Goal: Information Seeking & Learning: Find specific fact

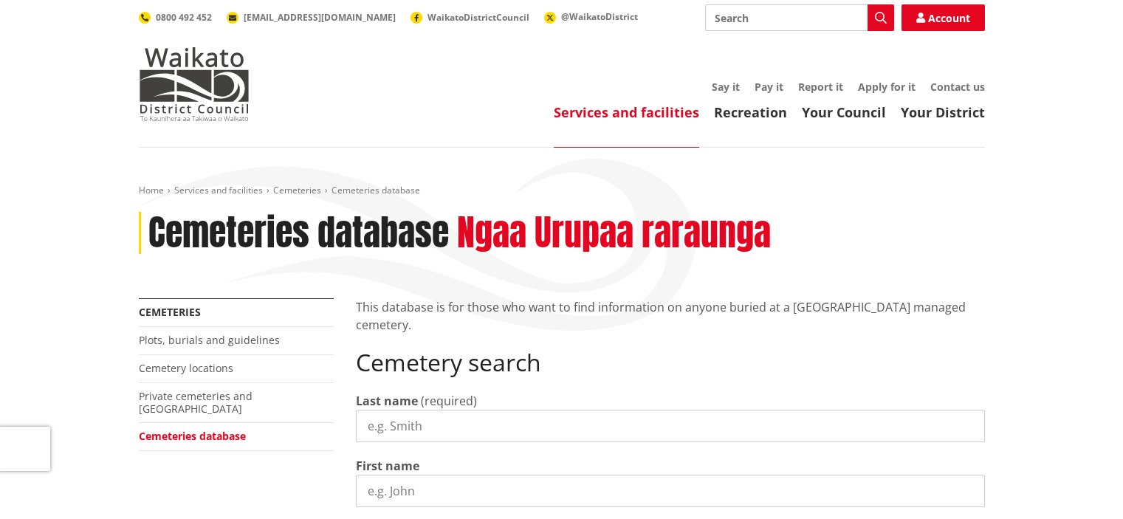
scroll to position [114, 0]
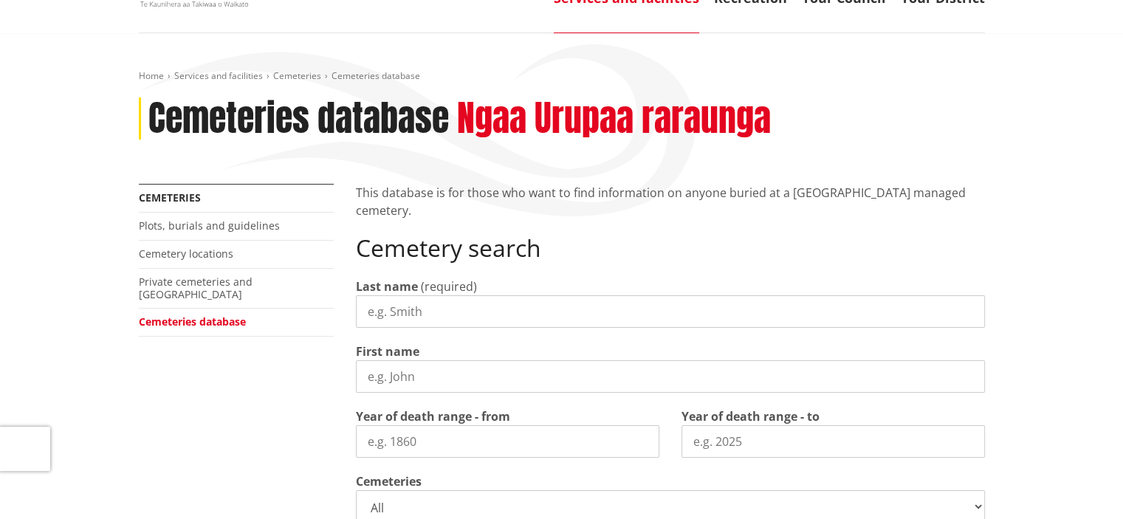
click at [393, 318] on input "Last name" at bounding box center [670, 311] width 629 height 32
type input "[PERSON_NAME]"
click at [381, 372] on input "First name" at bounding box center [670, 376] width 629 height 32
type input "[PERSON_NAME]"
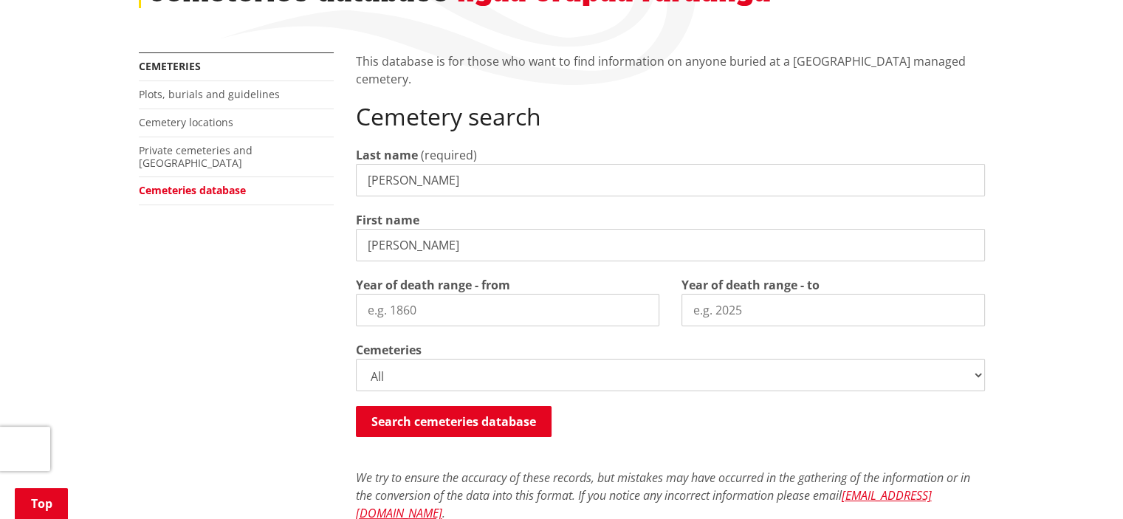
scroll to position [250, 0]
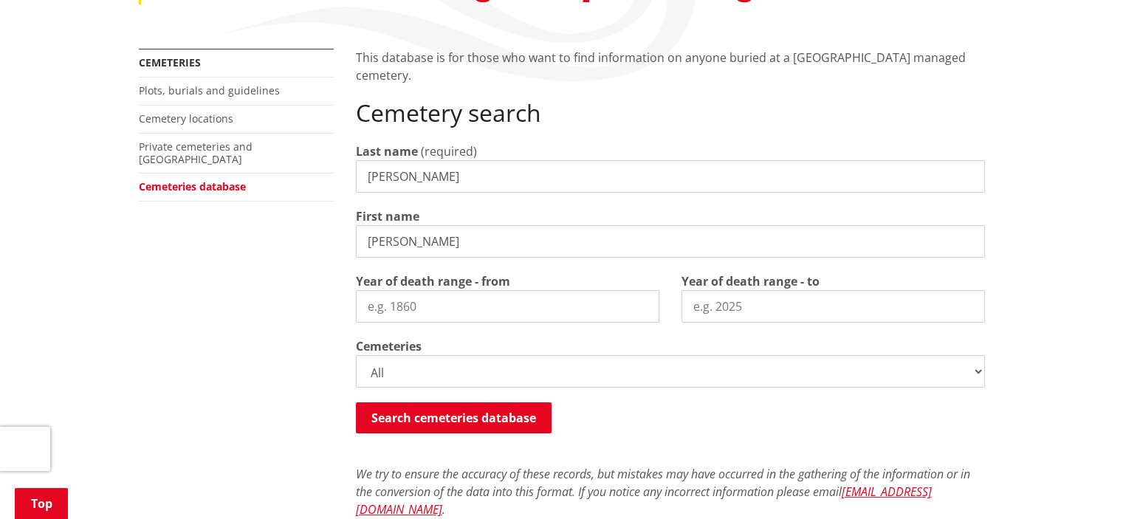
click at [978, 369] on select "All Gordonton Ashes Memorial Berm Gordonton Lawn [GEOGRAPHIC_DATA] Octagonal As…" at bounding box center [670, 371] width 629 height 32
select select
click at [356, 355] on select "All Gordonton Ashes Memorial Berm Gordonton Lawn [GEOGRAPHIC_DATA] Octagonal As…" at bounding box center [670, 371] width 629 height 32
click at [498, 420] on button "Search cemeteries database" at bounding box center [454, 418] width 196 height 31
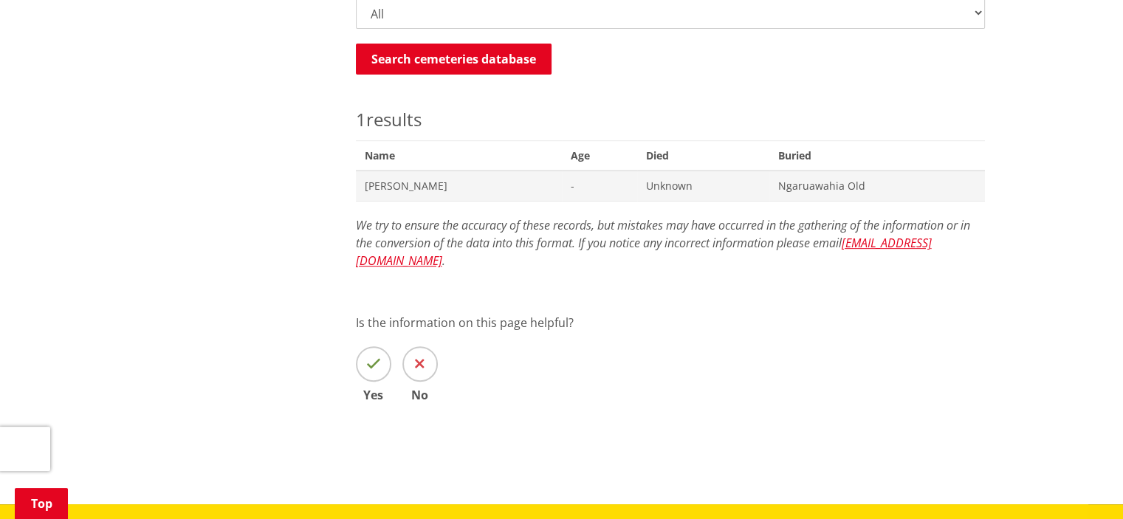
scroll to position [603, 0]
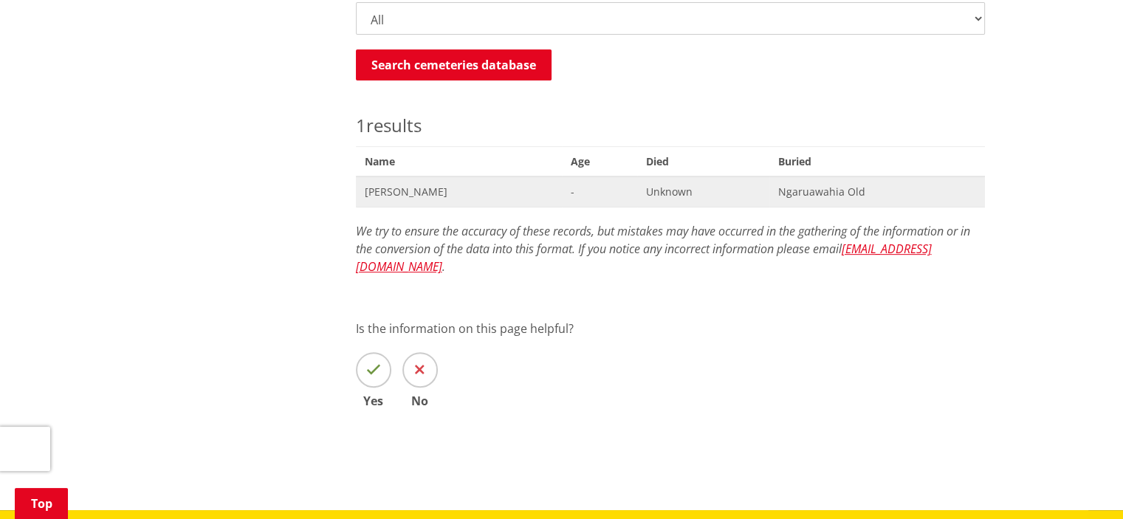
click at [396, 188] on span "[PERSON_NAME]" at bounding box center [459, 192] width 188 height 15
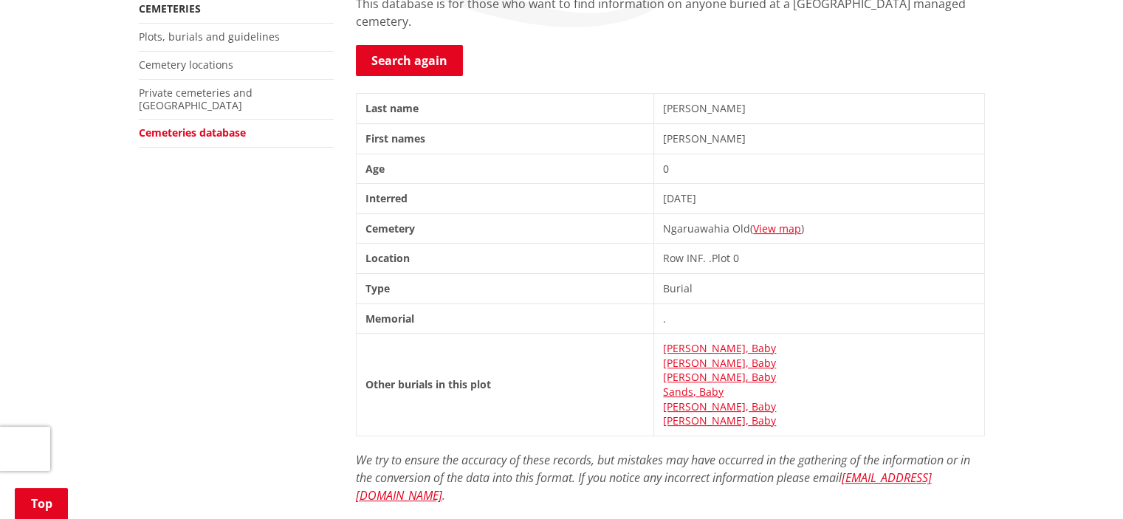
scroll to position [297, 0]
